Goal: Task Accomplishment & Management: Use online tool/utility

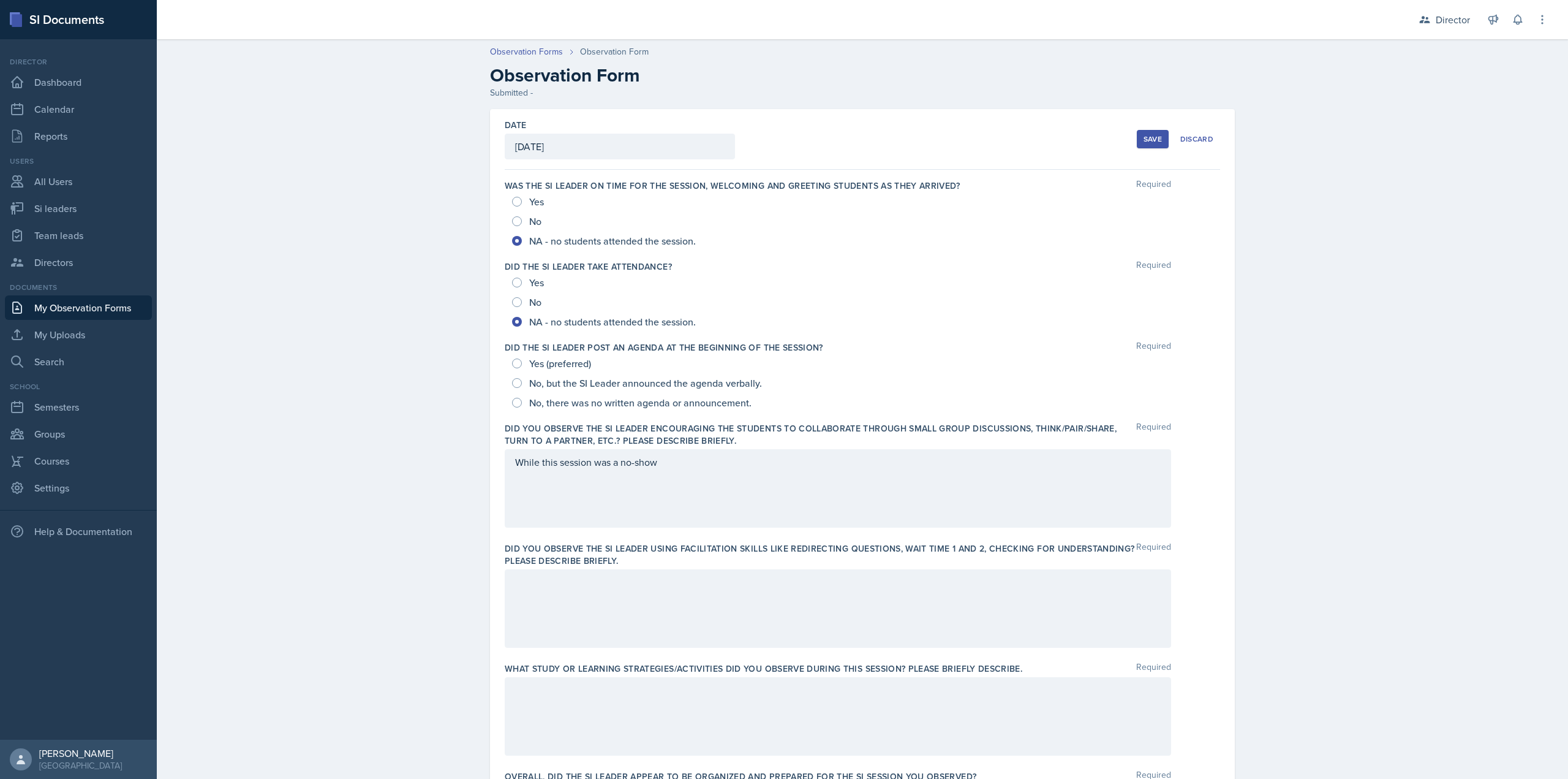
click at [738, 253] on div "Was the SI Leader on time for the session, welcoming and greeting students as t…" at bounding box center [862, 215] width 715 height 81
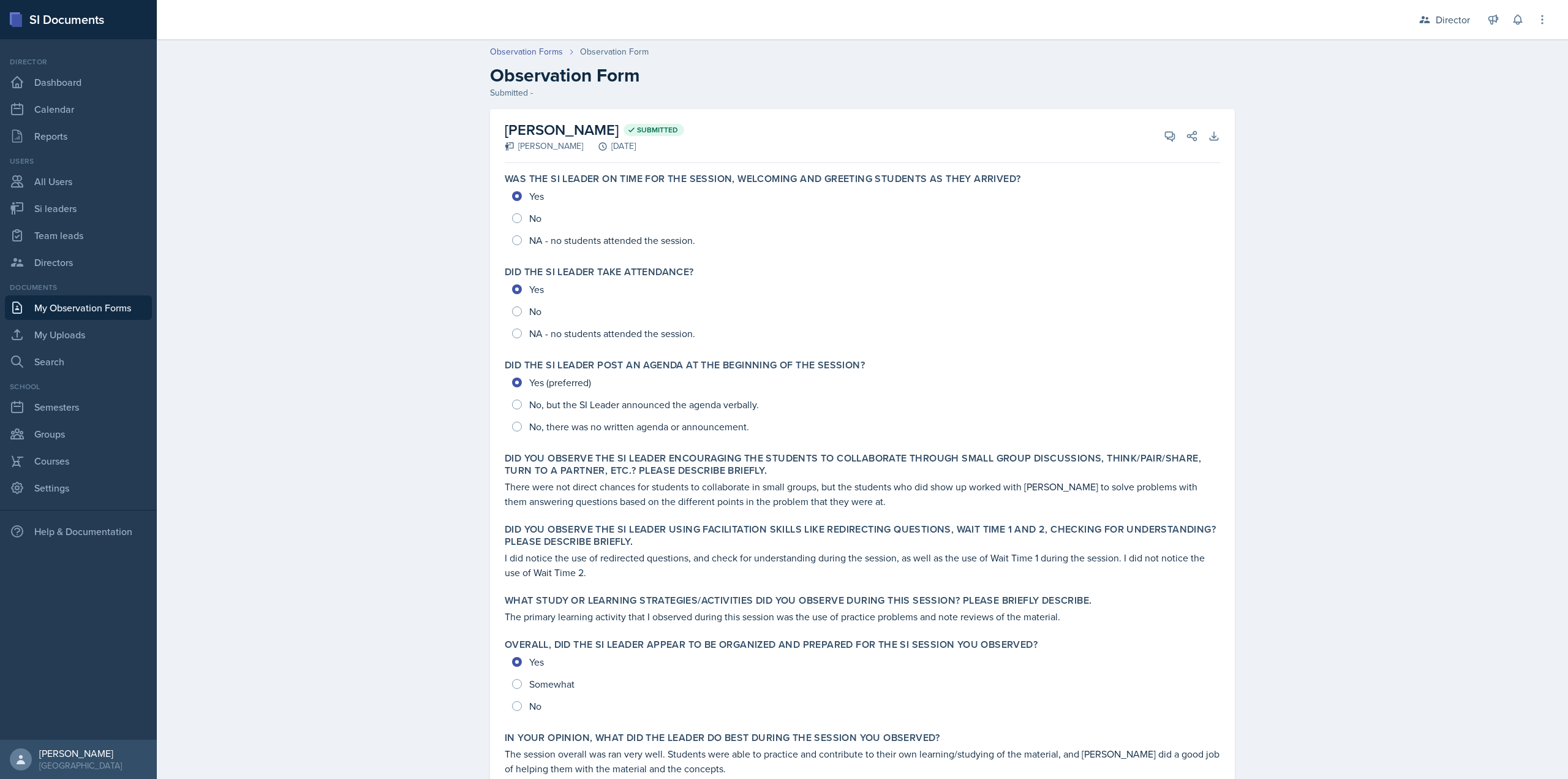
scroll to position [191, 0]
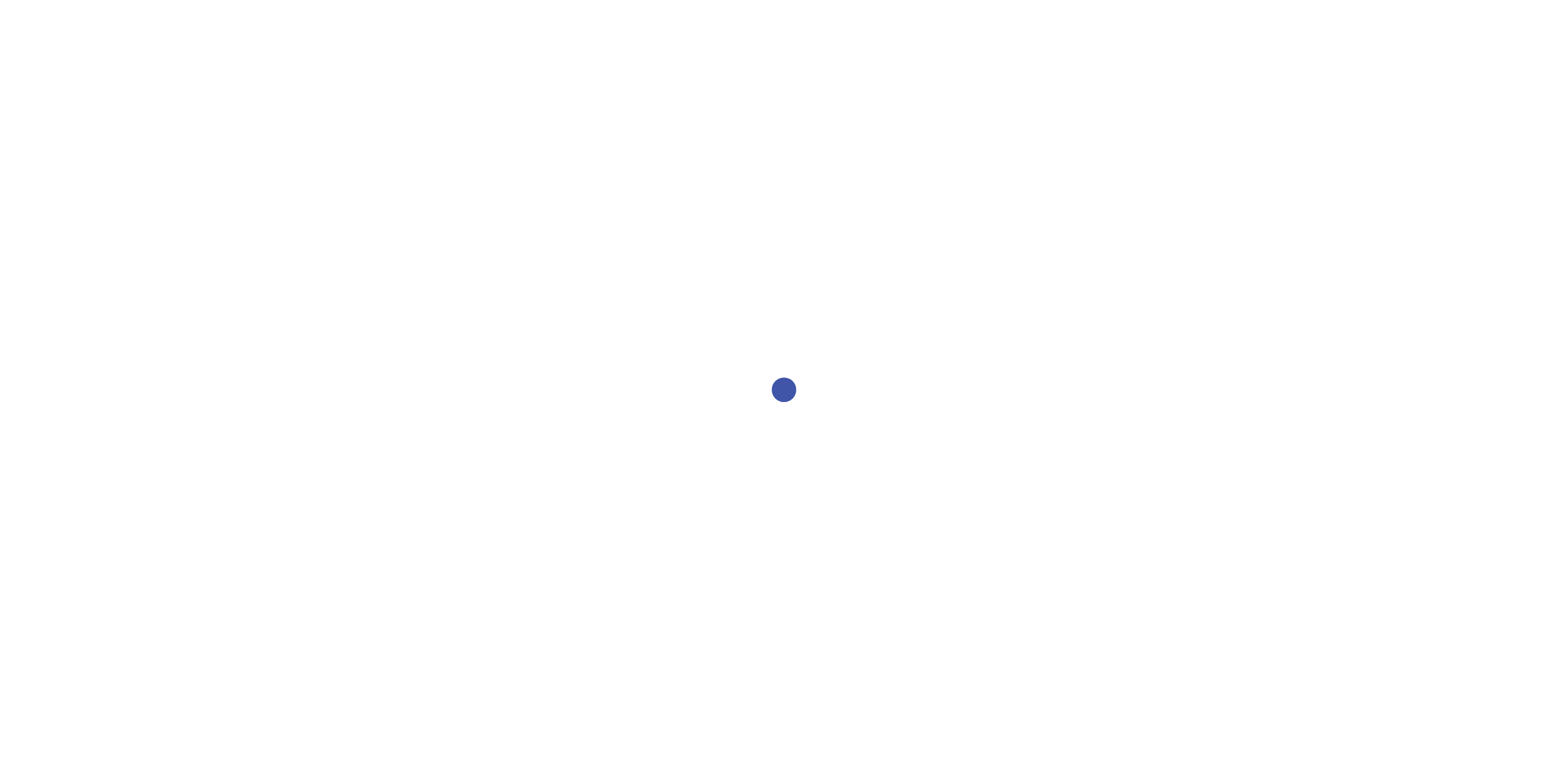
select select "2bed604d-1099-4043-b1bc-2365e8740244"
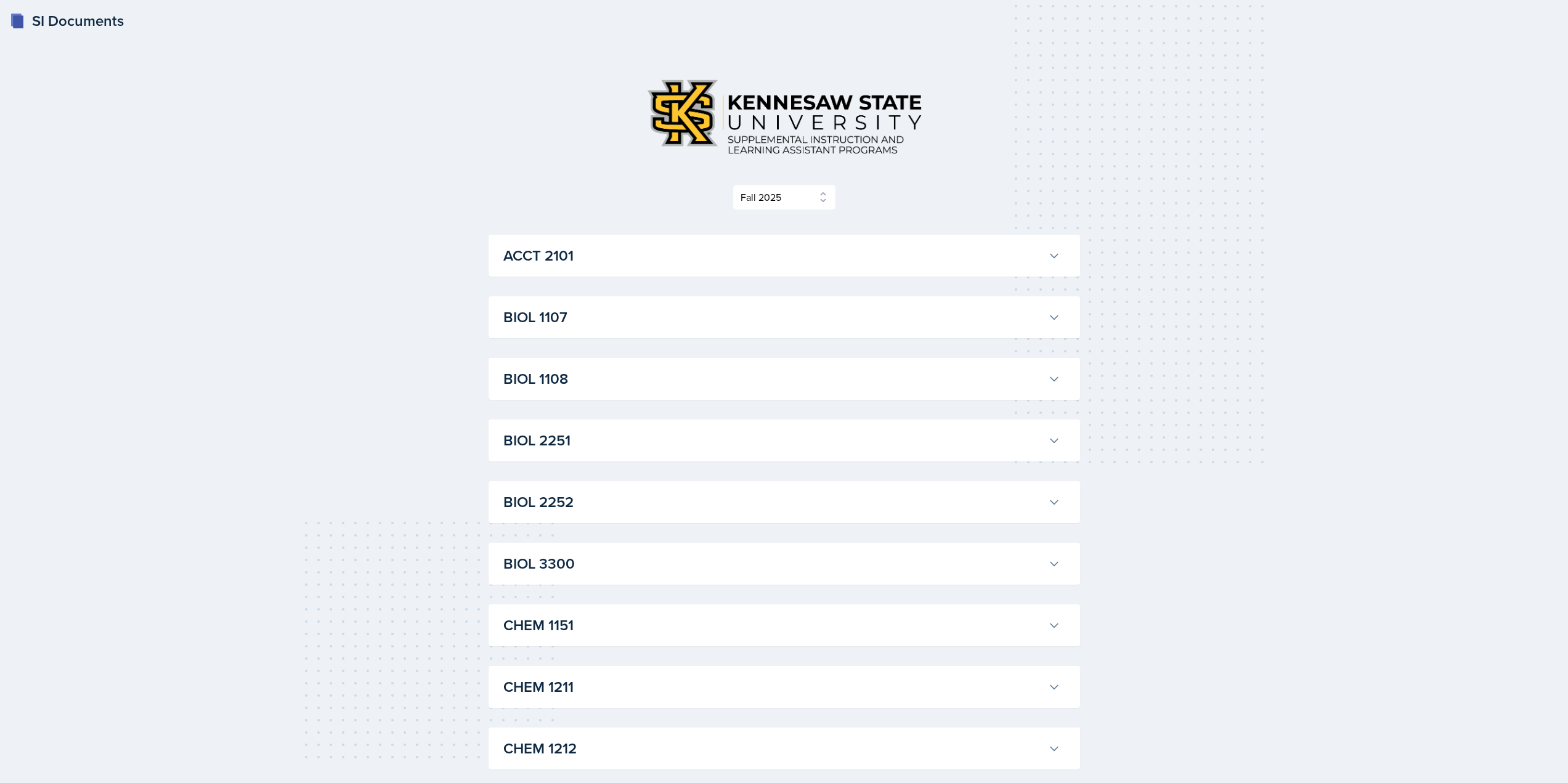
click at [668, 256] on h3 "ACCT 2101" at bounding box center [773, 255] width 540 height 22
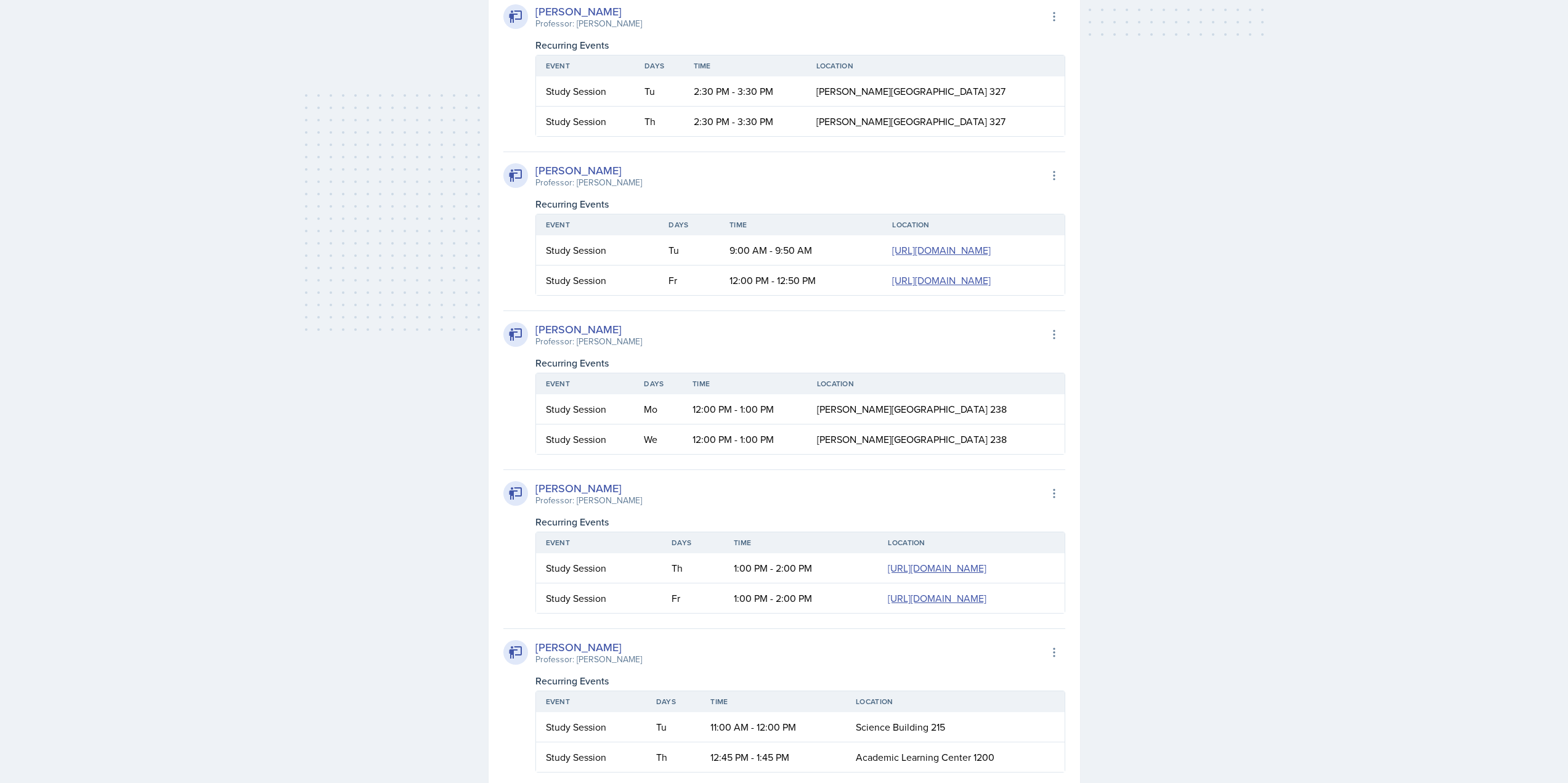
scroll to position [431, 0]
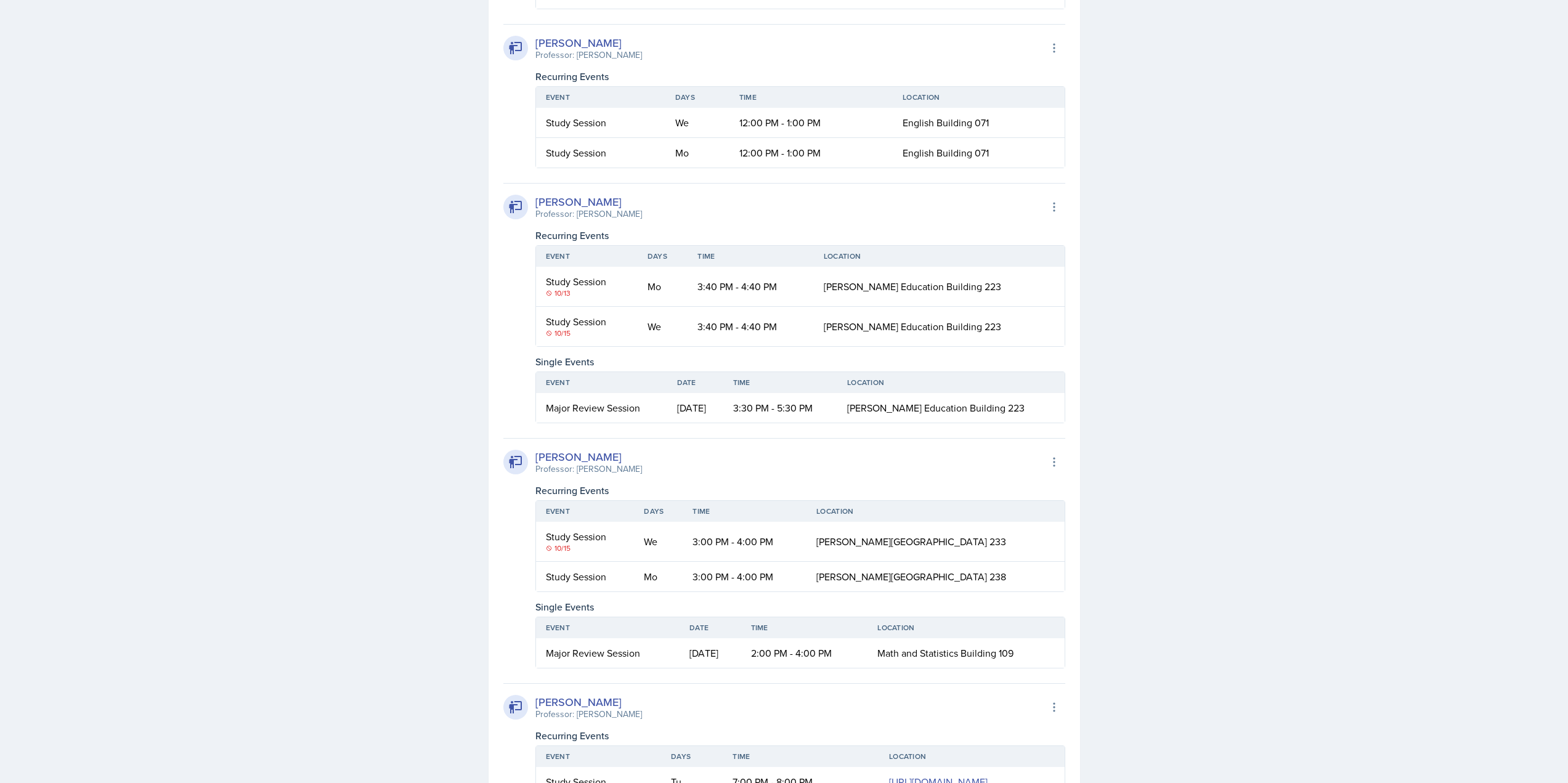
scroll to position [985, 0]
